Goal: Task Accomplishment & Management: Manage account settings

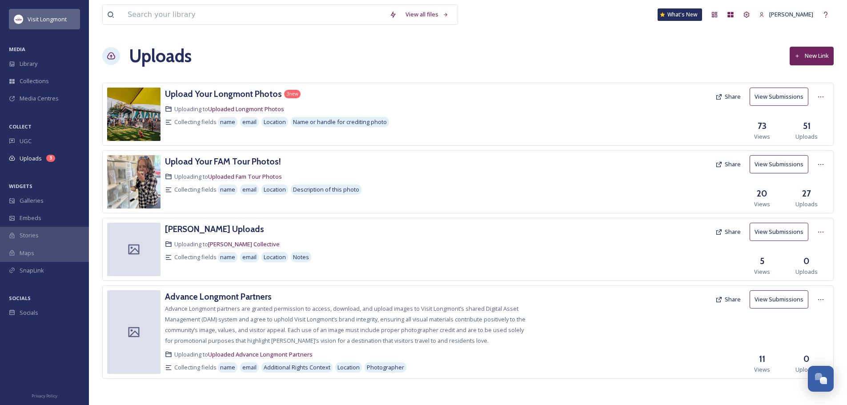
click at [31, 24] on div "Visit Longmont" at bounding box center [44, 19] width 71 height 20
click at [31, 22] on span "Visit Longmont" at bounding box center [47, 19] width 39 height 8
click at [22, 19] on img at bounding box center [18, 19] width 9 height 9
click at [21, 64] on span "Library" at bounding box center [29, 64] width 18 height 8
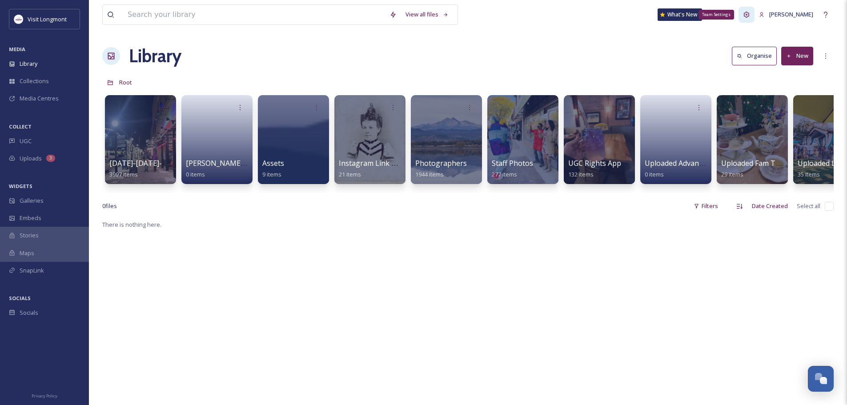
click at [676, 16] on icon at bounding box center [746, 14] width 7 height 7
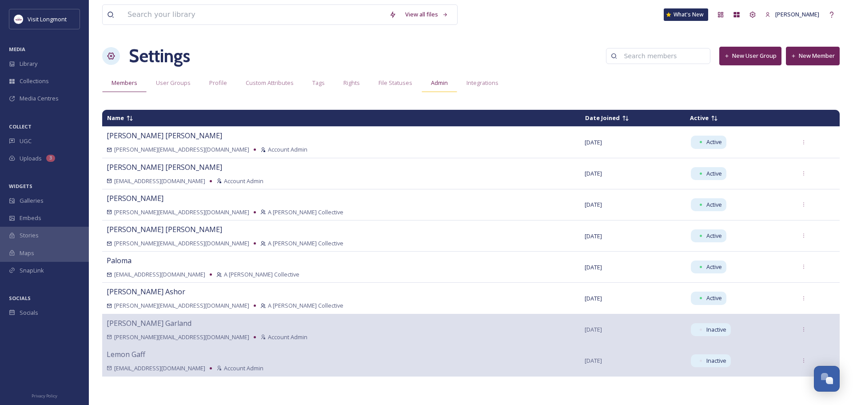
click at [440, 84] on span "Admin" at bounding box center [439, 83] width 17 height 8
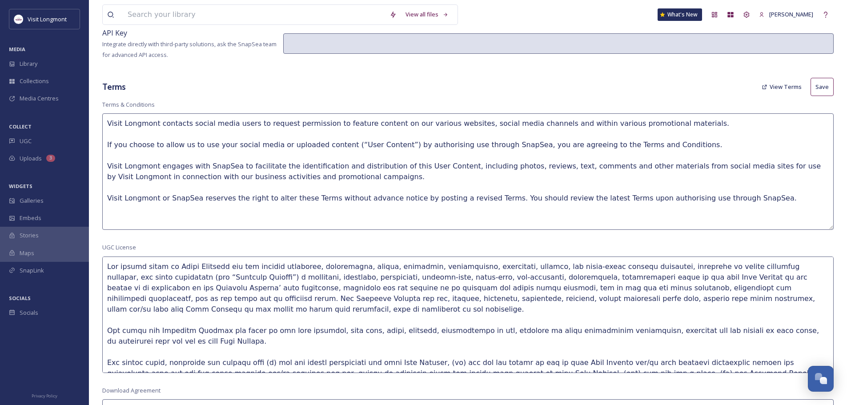
scroll to position [267, 0]
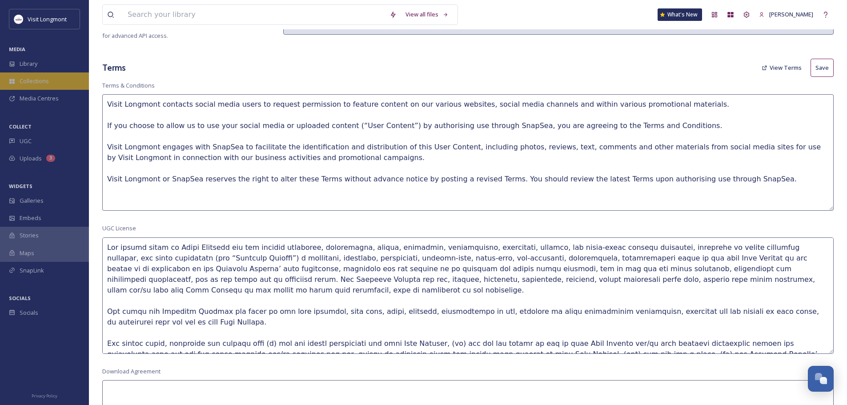
drag, startPoint x: 712, startPoint y: 178, endPoint x: 41, endPoint y: 81, distance: 677.3
click at [41, 81] on div "Visit Longmont MEDIA Library Collections Media Centres COLLECT UGC Uploads 3 WI…" at bounding box center [423, 344] width 847 height 1222
paste textarea "Media Statement Visit Longmont is committed to promoting Longmont as a destinat…"
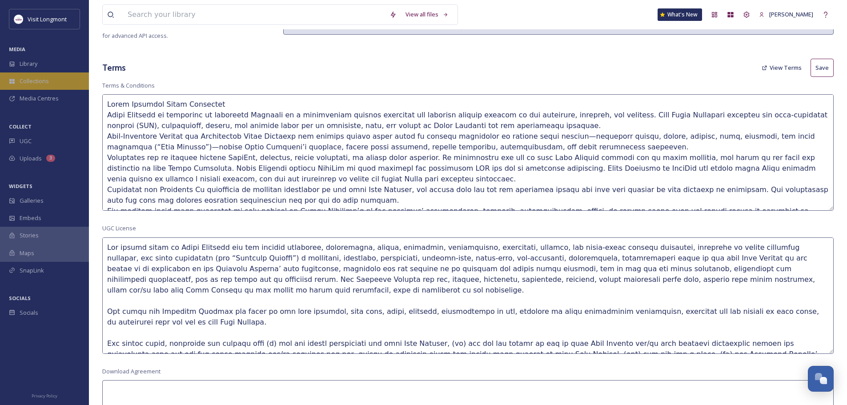
scroll to position [112, 0]
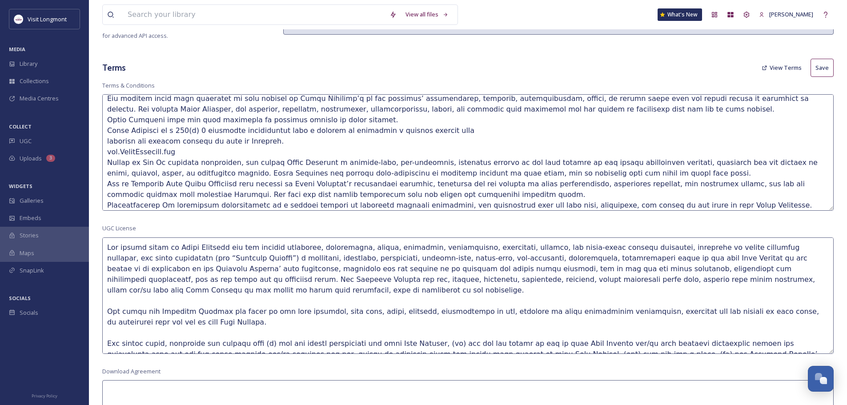
drag, startPoint x: 194, startPoint y: 153, endPoint x: 103, endPoint y: 127, distance: 94.8
click at [103, 127] on textarea at bounding box center [467, 152] width 731 height 116
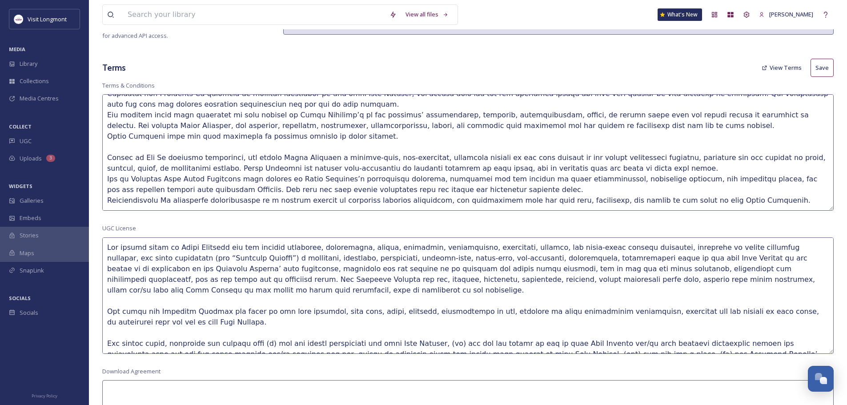
scroll to position [96, 0]
click at [565, 125] on textarea at bounding box center [467, 152] width 731 height 116
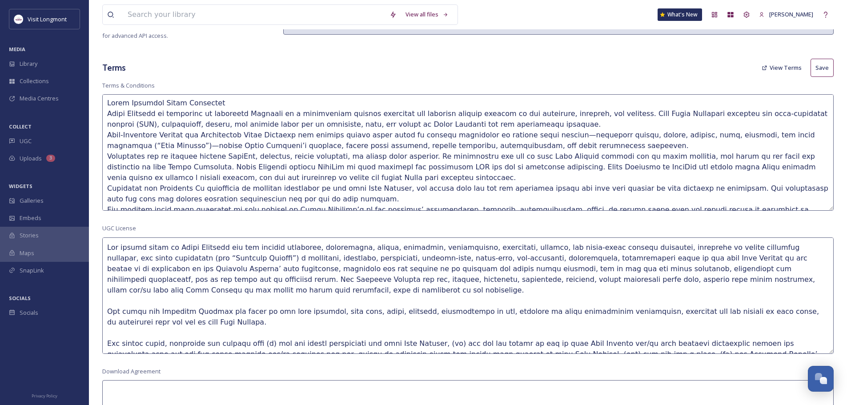
scroll to position [0, 0]
drag, startPoint x: 217, startPoint y: 102, endPoint x: 102, endPoint y: 99, distance: 115.6
click at [102, 99] on div "View all files What's New Gera Sivak-Salva Settings New User Group New Member M…" at bounding box center [468, 344] width 758 height 1222
click at [226, 103] on textarea at bounding box center [467, 152] width 731 height 116
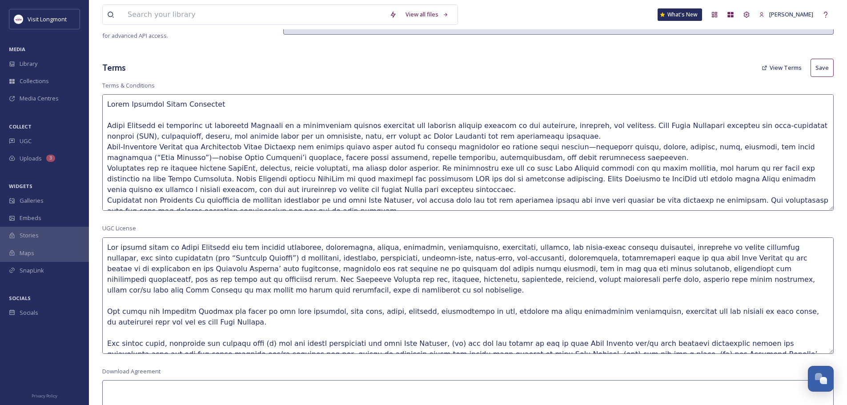
click at [315, 187] on textarea at bounding box center [467, 152] width 731 height 116
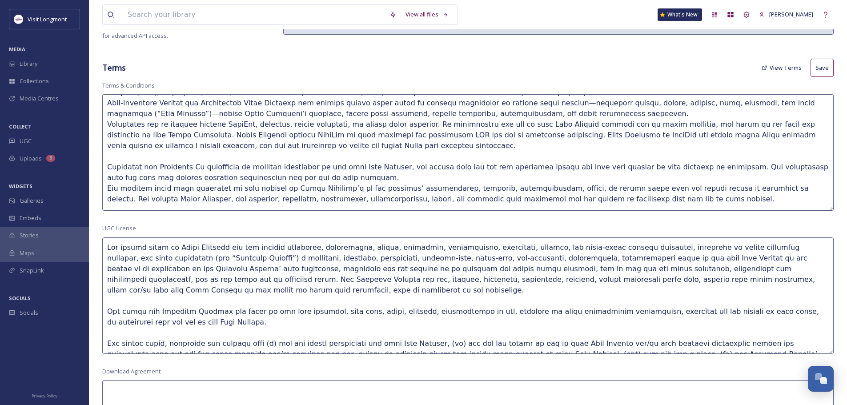
scroll to position [44, 0]
click at [188, 167] on textarea at bounding box center [467, 152] width 731 height 116
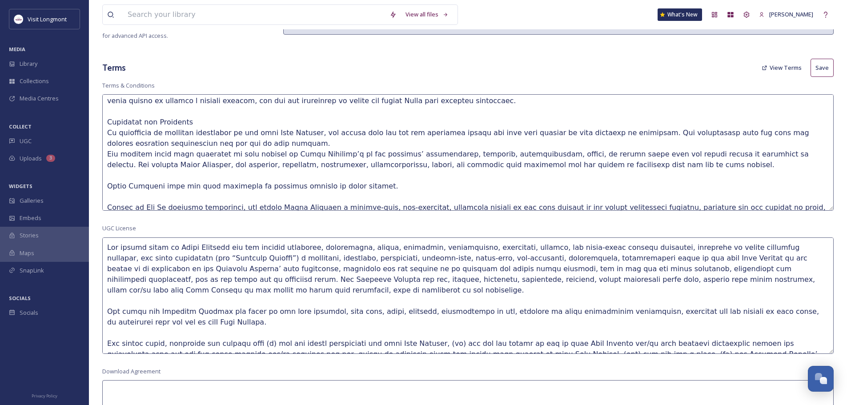
scroll to position [133, 0]
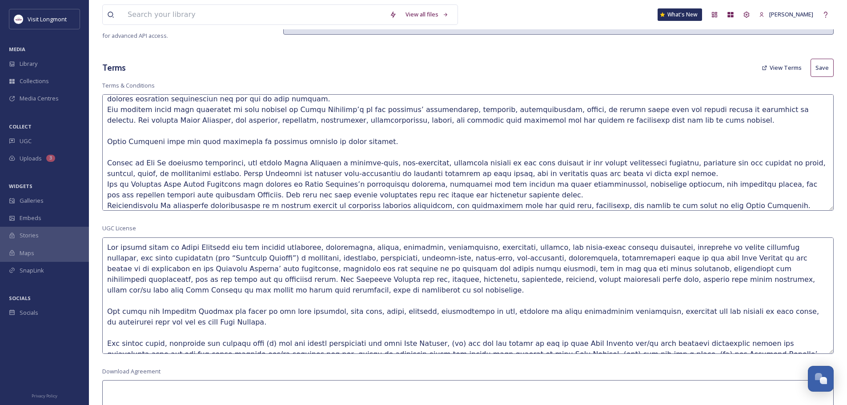
drag, startPoint x: 147, startPoint y: 160, endPoint x: 102, endPoint y: 160, distance: 45.3
click at [102, 160] on div "View all files What's New Gera Sivak-Salva Settings New User Group New Member M…" at bounding box center [468, 344] width 758 height 1222
click at [146, 159] on textarea at bounding box center [467, 152] width 731 height 116
click at [149, 160] on textarea at bounding box center [467, 152] width 731 height 116
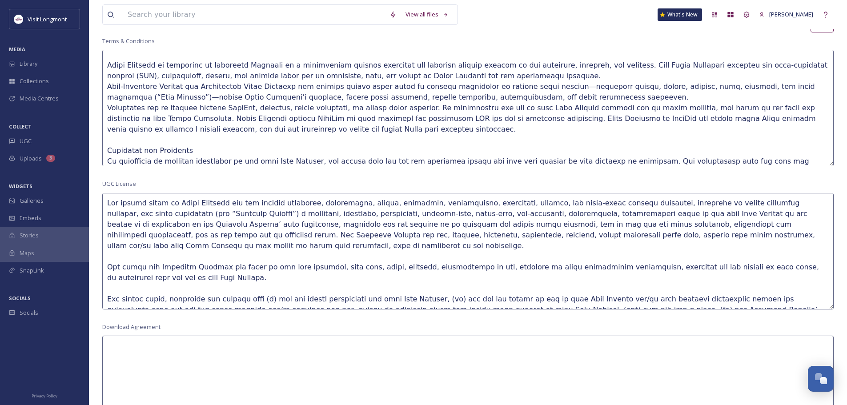
scroll to position [0, 0]
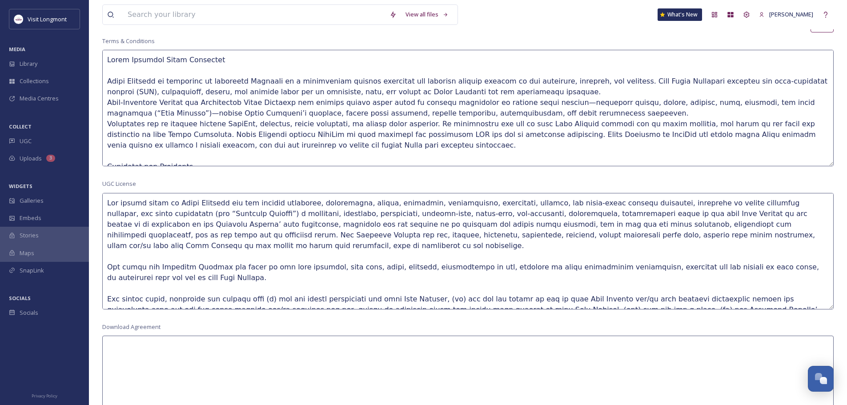
click at [525, 88] on textarea at bounding box center [467, 108] width 731 height 116
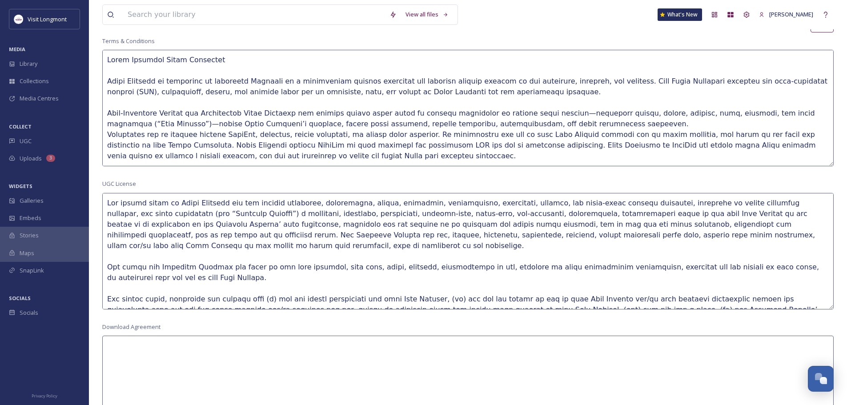
click at [236, 112] on textarea at bounding box center [467, 108] width 731 height 116
click at [235, 111] on textarea at bounding box center [467, 108] width 731 height 116
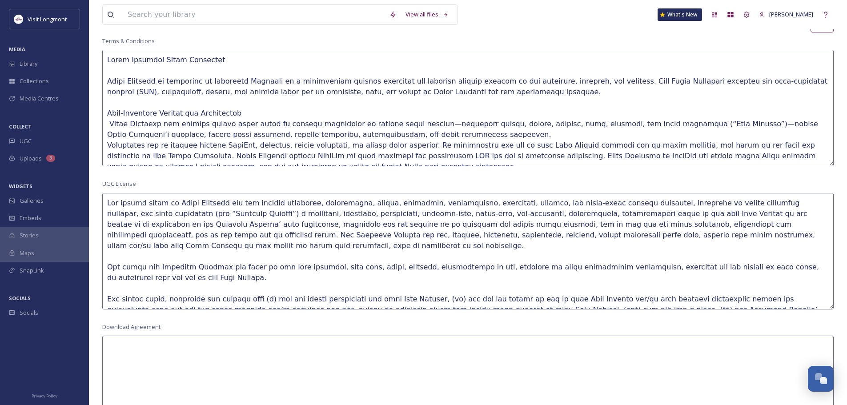
click at [108, 67] on textarea at bounding box center [467, 108] width 731 height 116
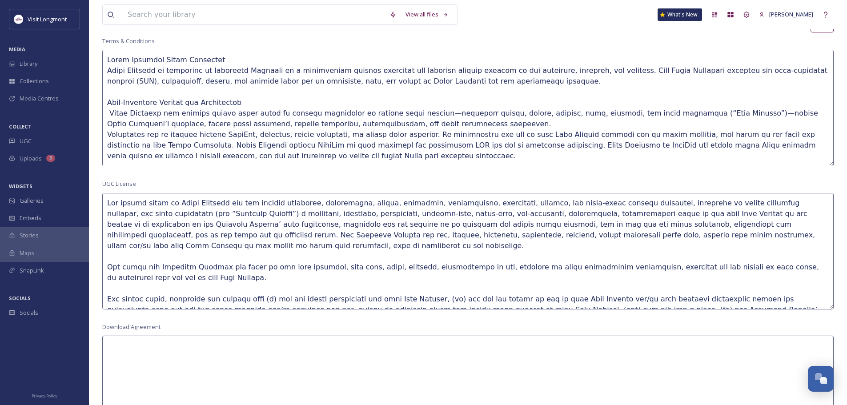
click at [109, 112] on textarea at bounding box center [467, 108] width 731 height 116
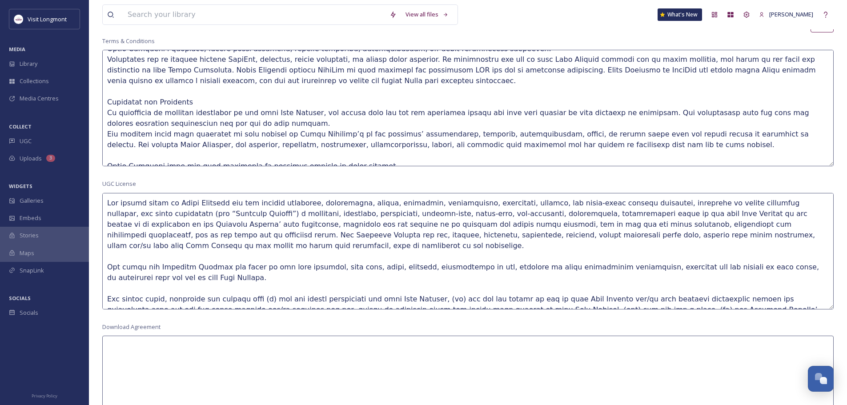
scroll to position [89, 0]
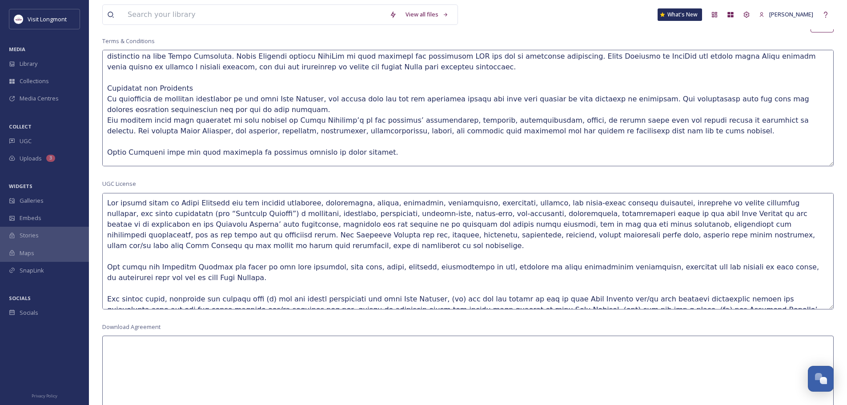
click at [108, 117] on textarea at bounding box center [467, 108] width 731 height 116
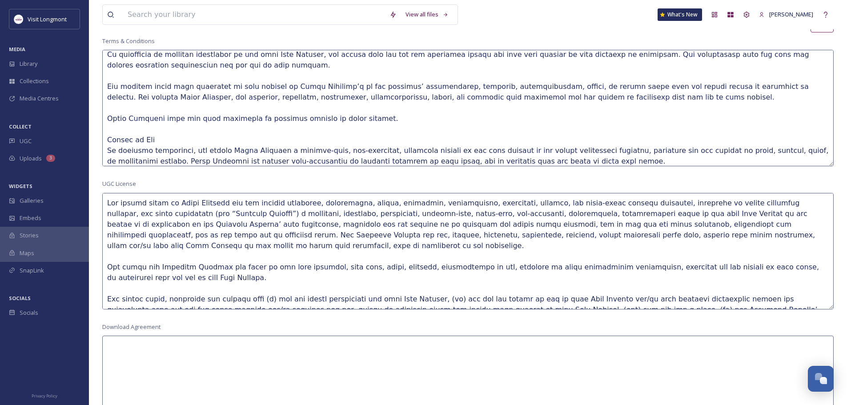
scroll to position [171, 0]
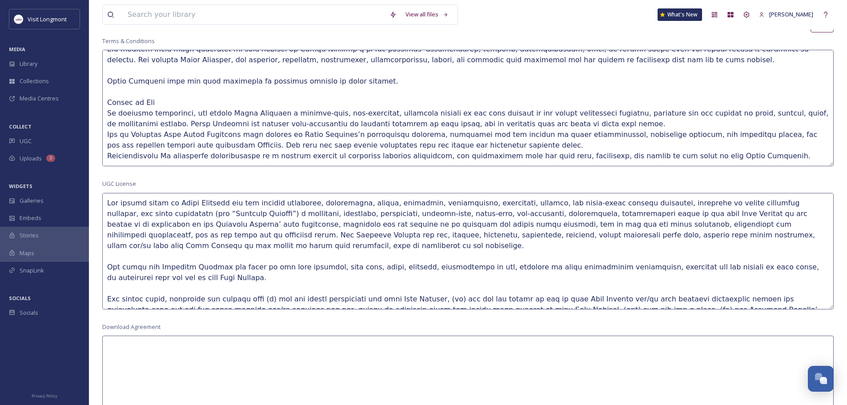
click at [525, 120] on textarea at bounding box center [467, 108] width 731 height 116
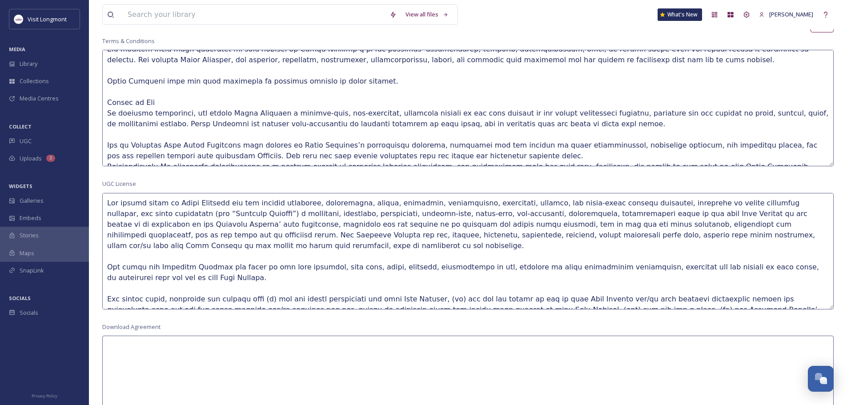
drag, startPoint x: 156, startPoint y: 142, endPoint x: 126, endPoint y: 141, distance: 29.8
click at [126, 141] on textarea at bounding box center [467, 108] width 731 height 116
click at [155, 141] on textarea at bounding box center [467, 108] width 731 height 116
click at [156, 141] on textarea at bounding box center [467, 108] width 731 height 116
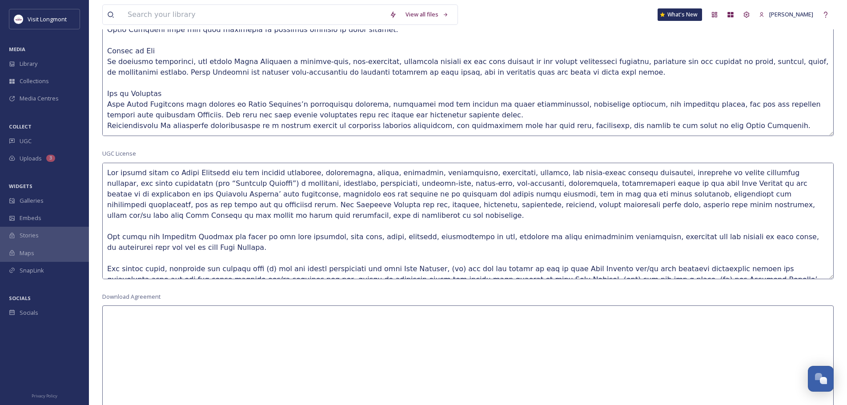
scroll to position [356, 0]
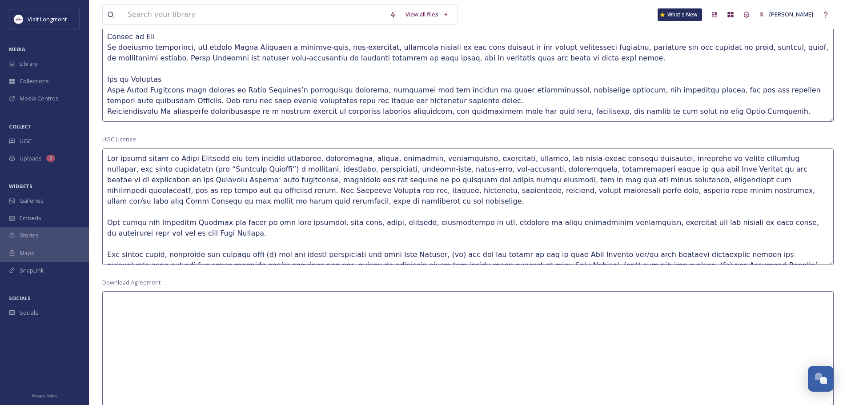
click at [407, 99] on textarea at bounding box center [467, 63] width 731 height 116
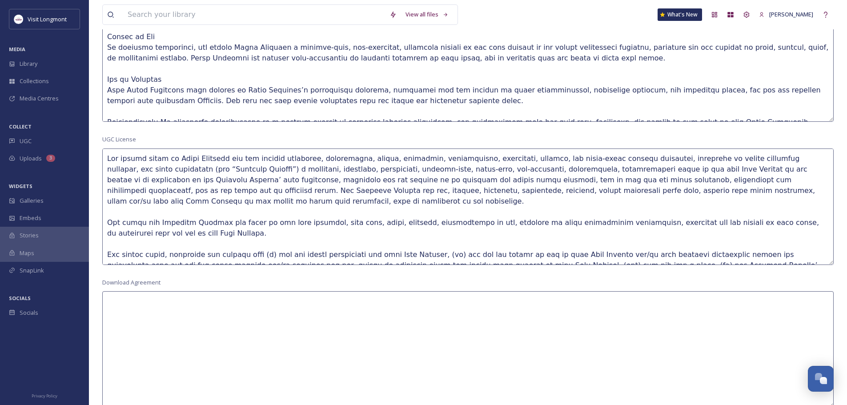
scroll to position [203, 0]
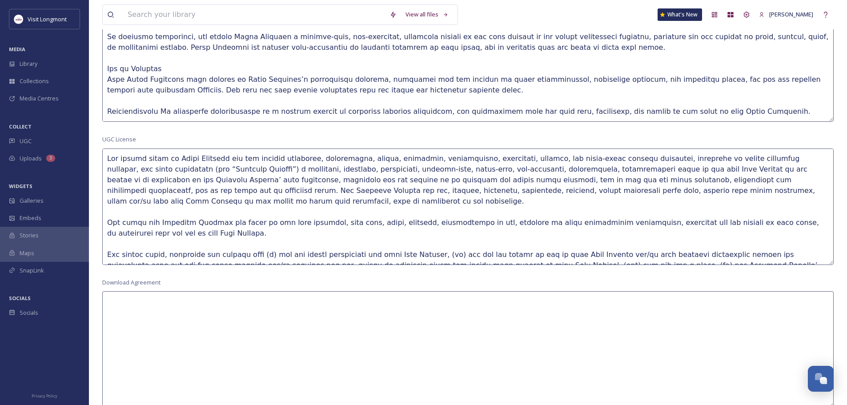
click at [164, 108] on textarea at bounding box center [467, 63] width 731 height 116
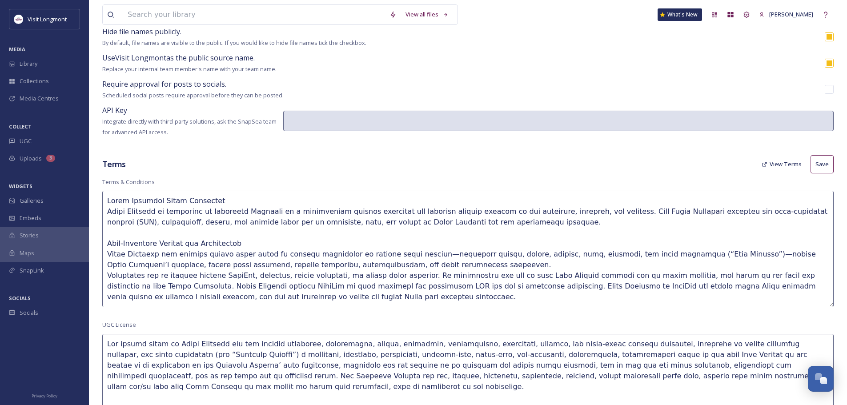
scroll to position [178, 0]
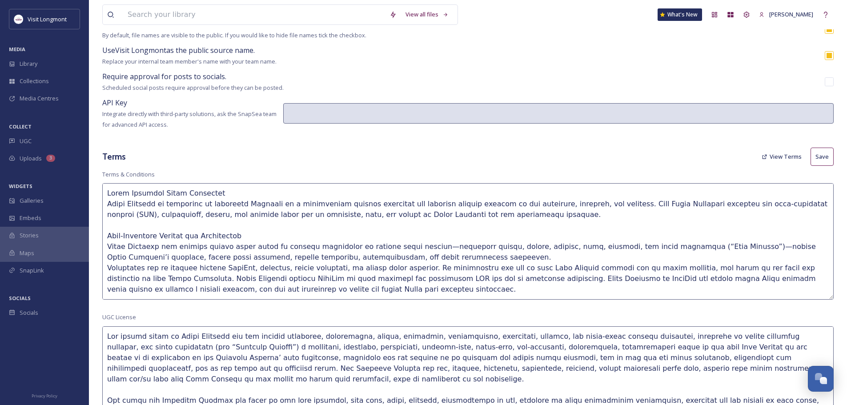
click at [676, 154] on button "Save" at bounding box center [821, 157] width 23 height 18
click at [378, 255] on textarea at bounding box center [467, 241] width 731 height 116
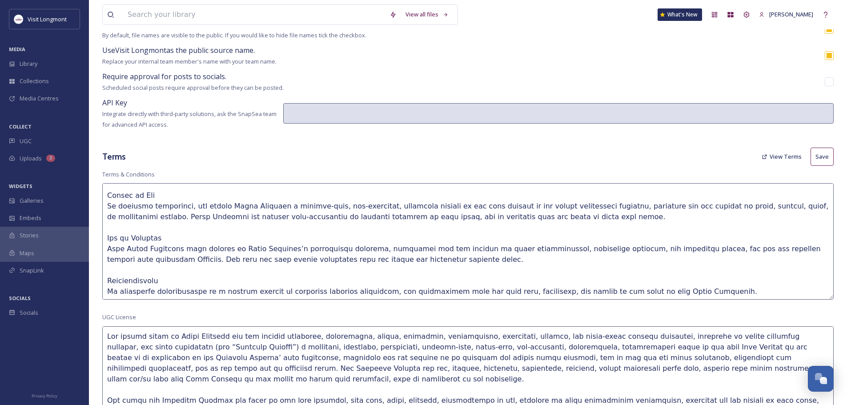
scroll to position [222, 0]
click at [676, 157] on button "Save" at bounding box center [821, 157] width 23 height 18
type textarea "Visit Longmont Media Statement Visit Longmont is committed to promoting Longmon…"
click at [676, 156] on button "Save" at bounding box center [821, 157] width 23 height 18
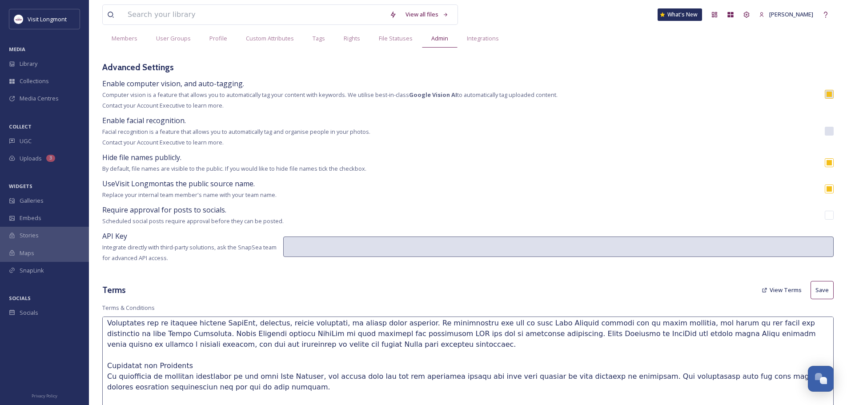
scroll to position [0, 0]
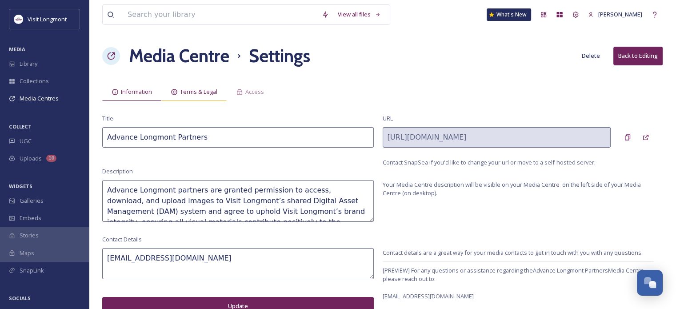
click at [191, 94] on span "Terms & Legal" at bounding box center [198, 92] width 37 height 8
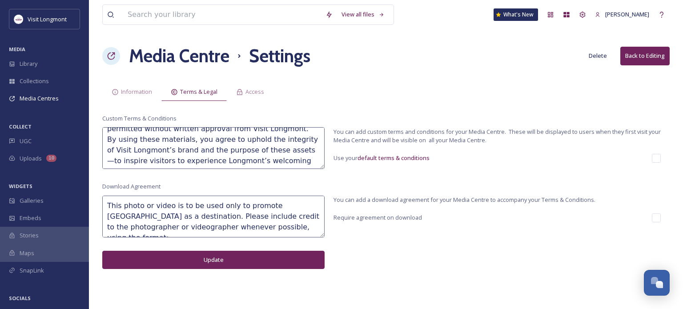
scroll to position [213, 0]
